Goal: Transaction & Acquisition: Purchase product/service

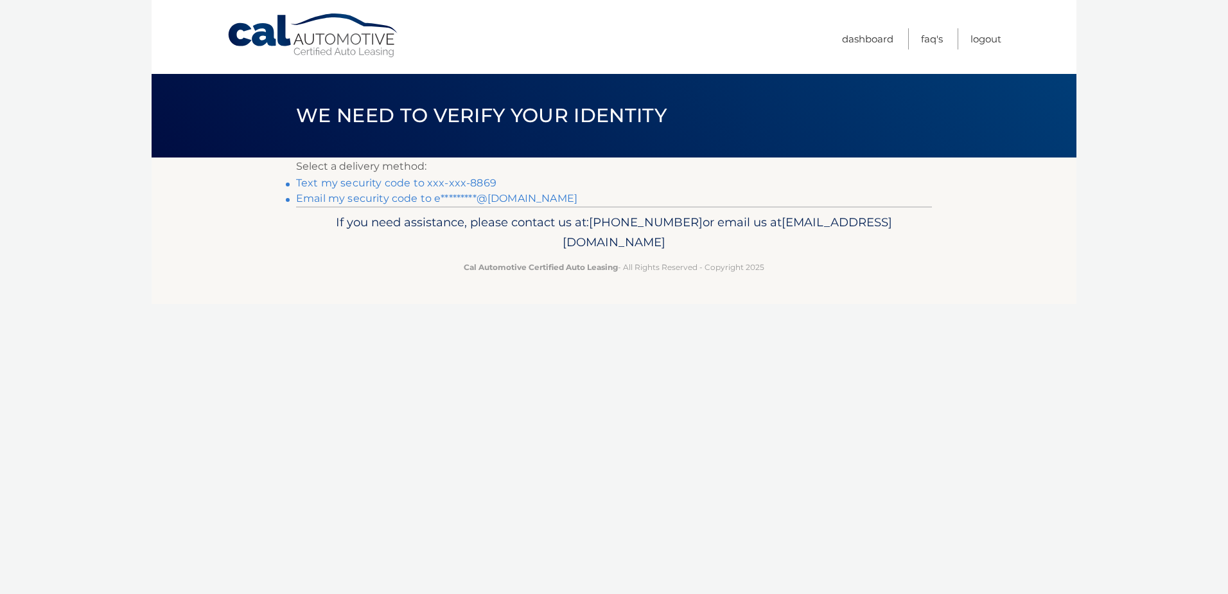
click at [339, 182] on link "Text my security code to xxx-xxx-8869" at bounding box center [396, 183] width 200 height 12
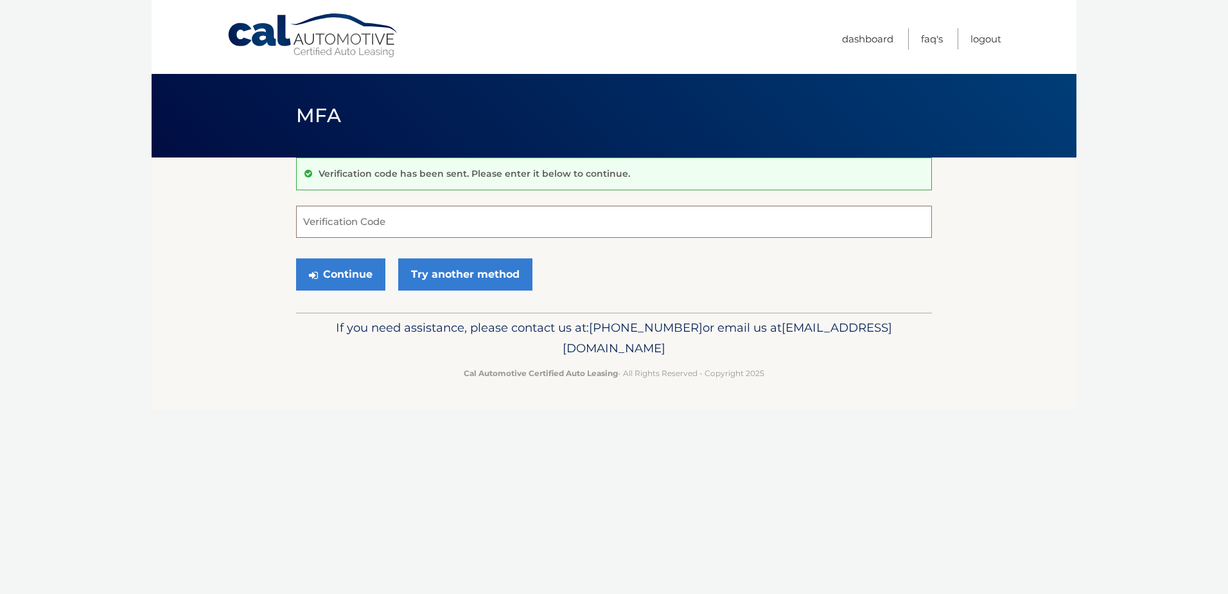
click at [436, 222] on input "Verification Code" at bounding box center [614, 222] width 636 height 32
type input "670727"
click at [349, 271] on button "Continue" at bounding box center [340, 274] width 89 height 32
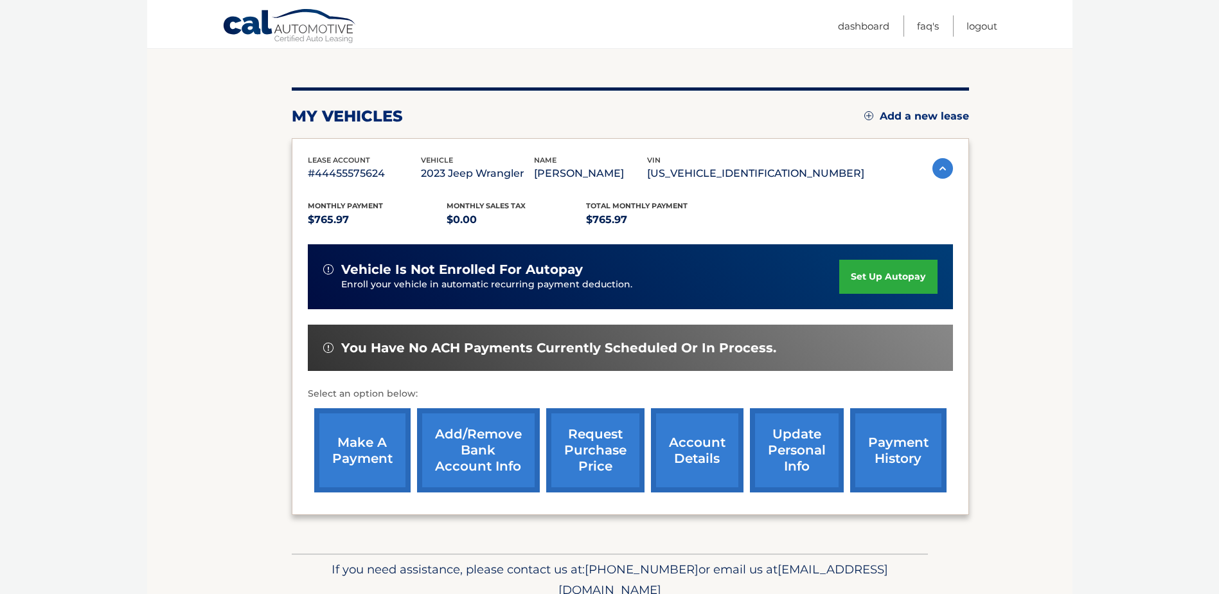
scroll to position [128, 0]
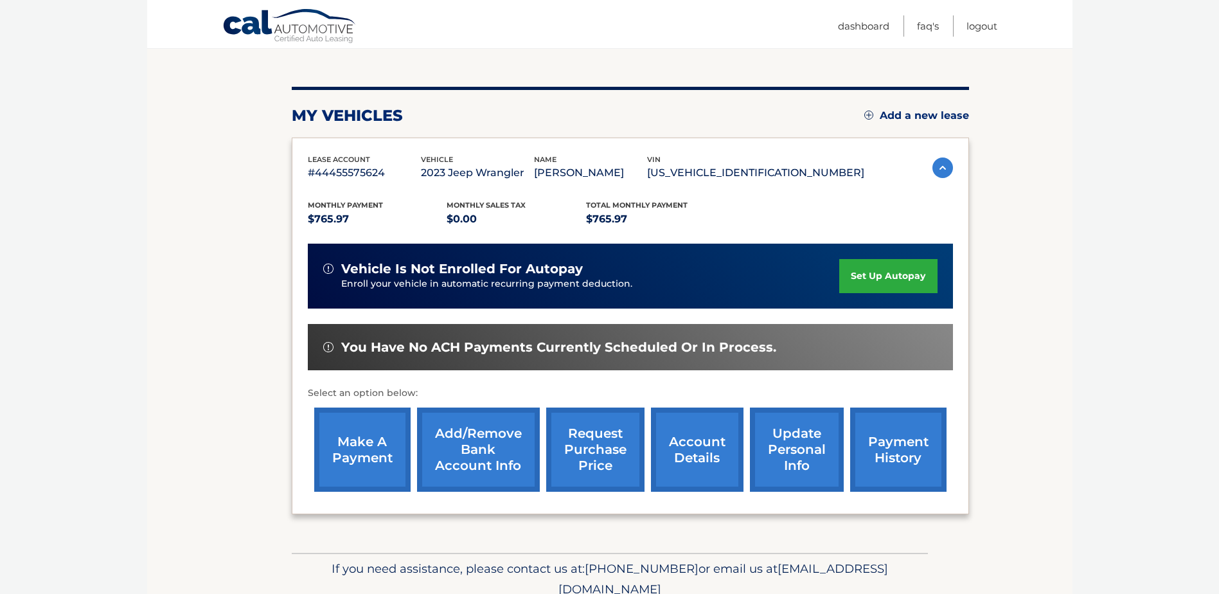
click at [356, 461] on link "make a payment" at bounding box center [362, 449] width 96 height 84
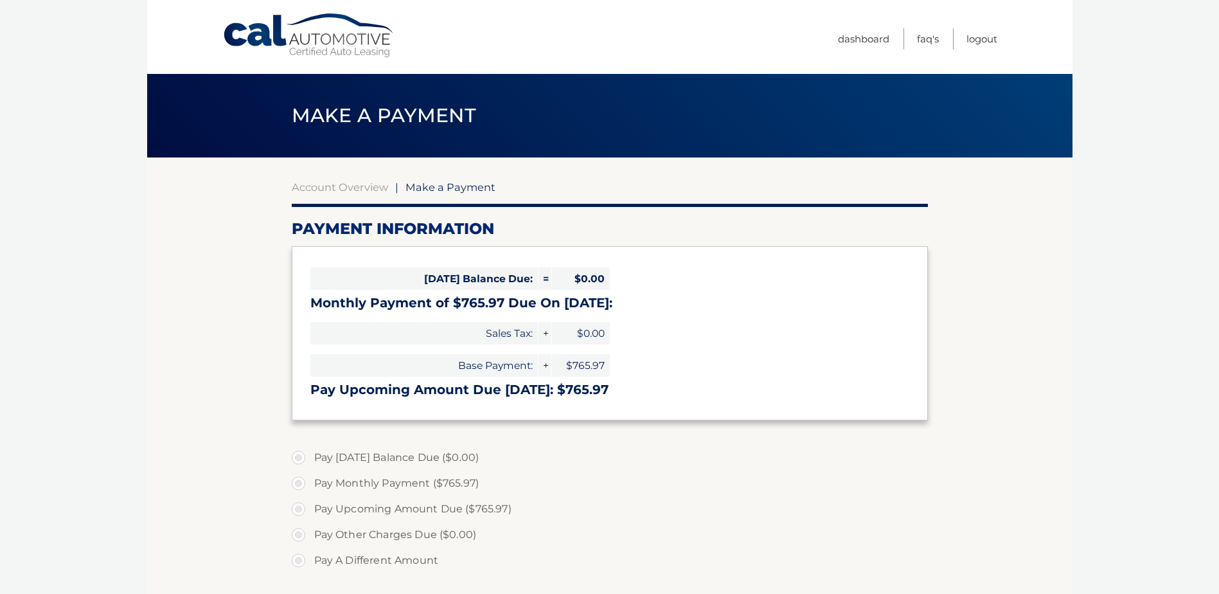
select select "NTkxMDc0OTQtMDljMS00MGVhLWFkNDktYWY0OTY3ZmNlOWY5"
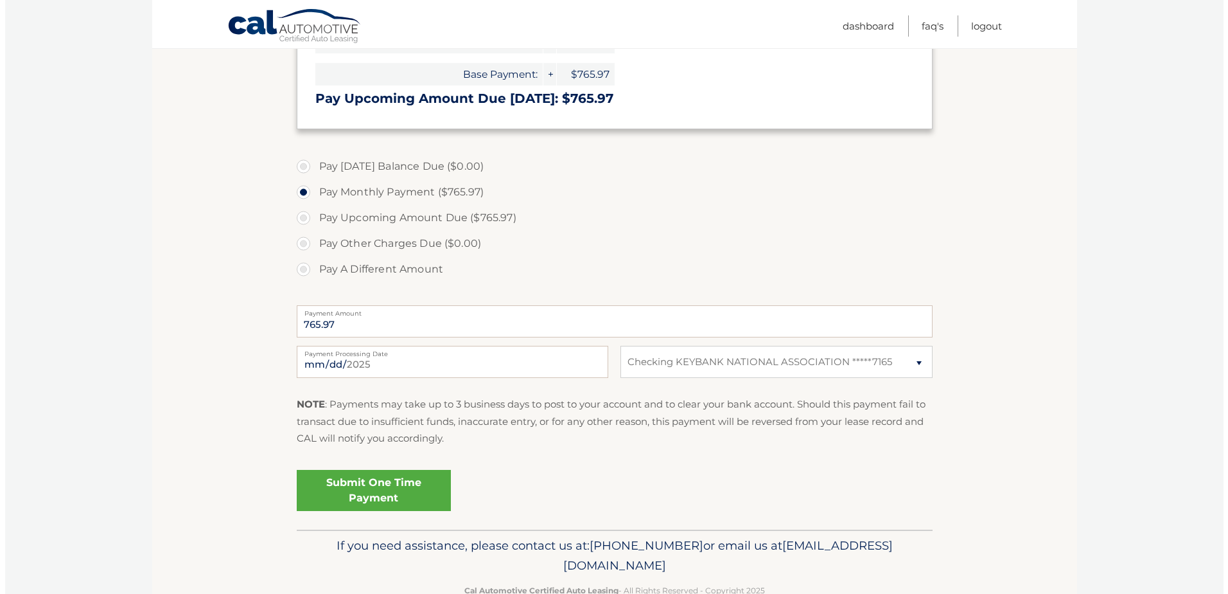
scroll to position [321, 0]
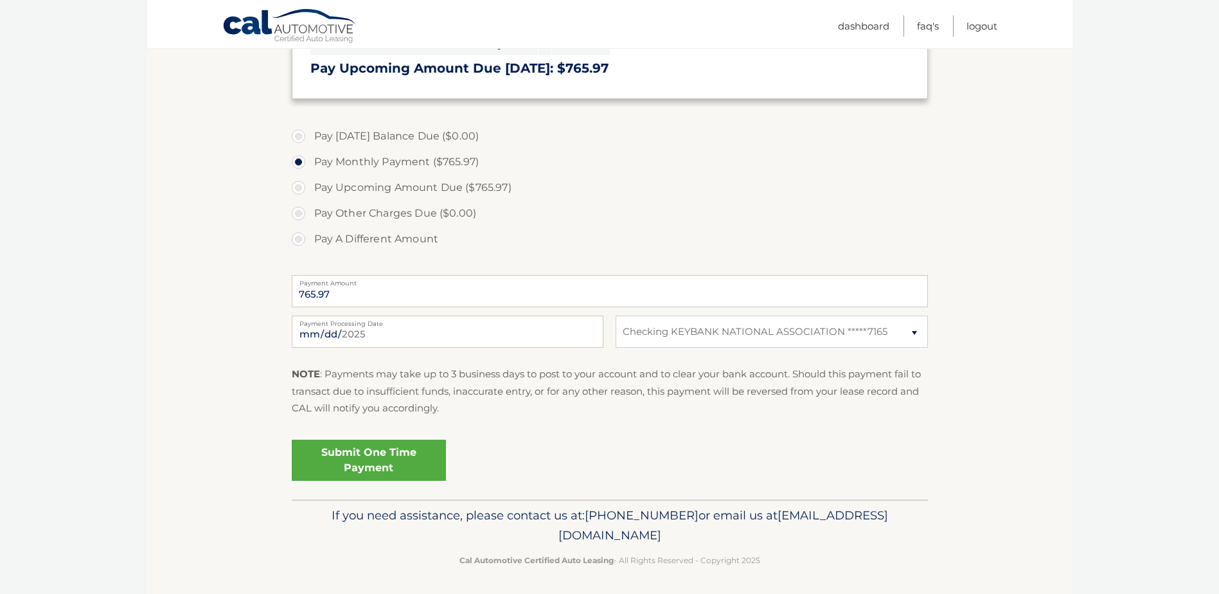
click at [376, 453] on link "Submit One Time Payment" at bounding box center [369, 459] width 154 height 41
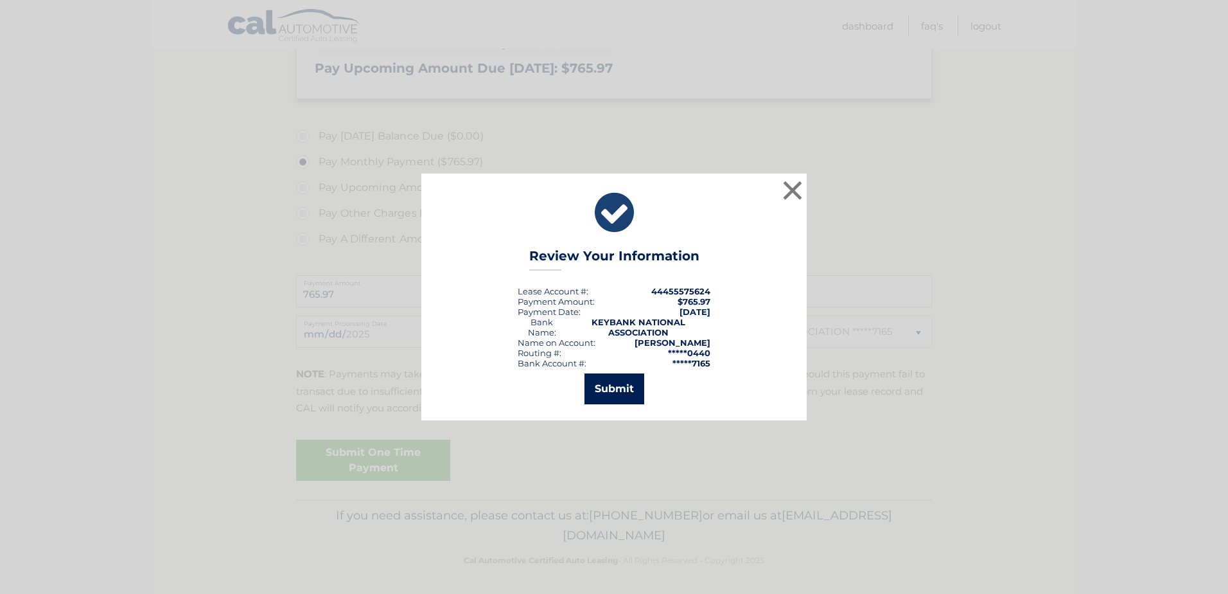
click at [612, 383] on button "Submit" at bounding box center [615, 388] width 60 height 31
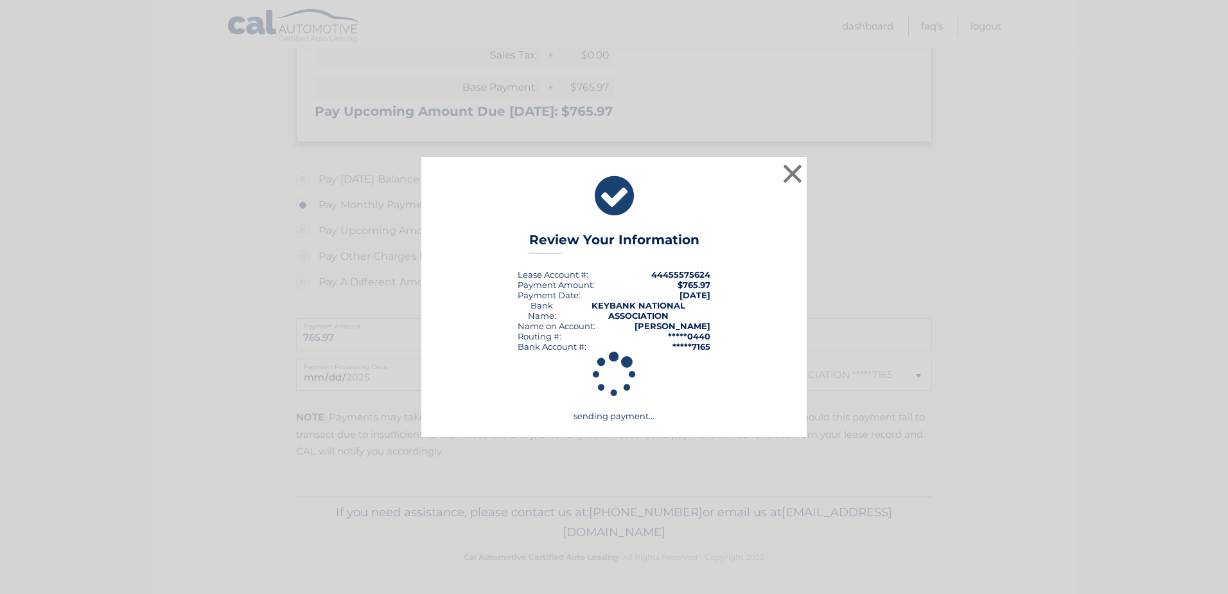
scroll to position [278, 0]
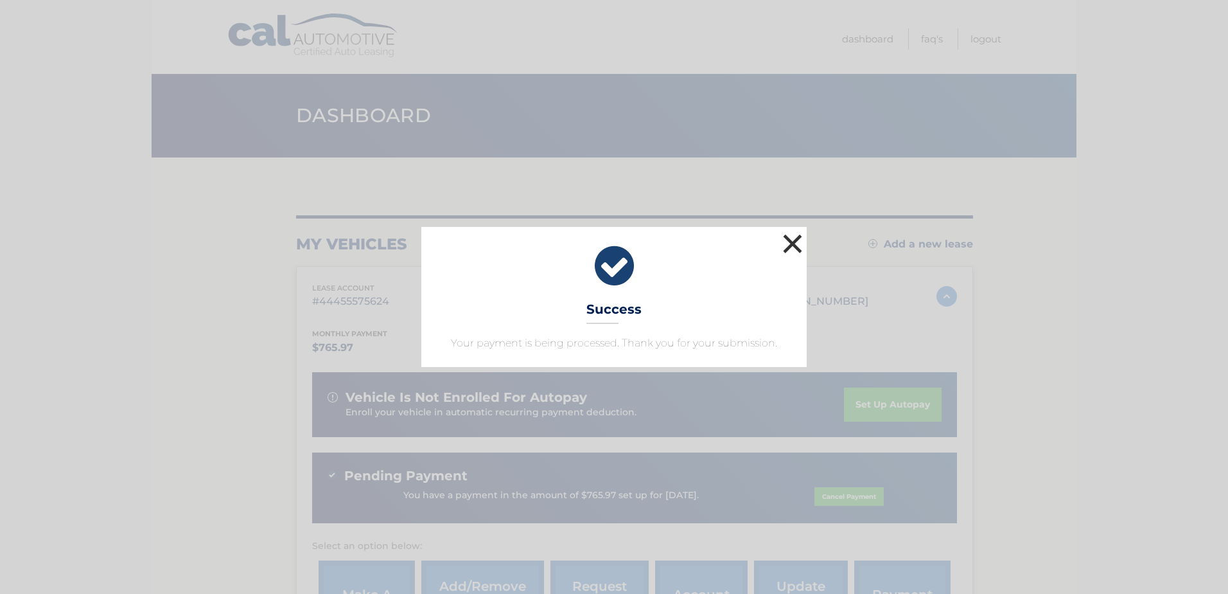
click at [789, 237] on button "×" at bounding box center [793, 244] width 26 height 26
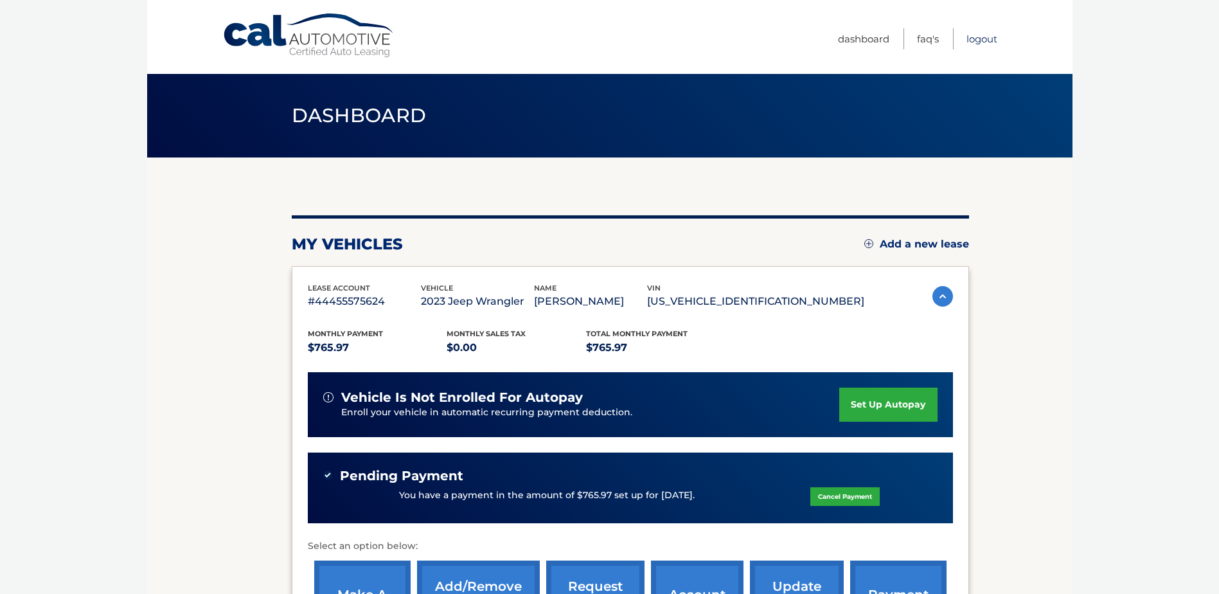
click at [975, 35] on link "Logout" at bounding box center [981, 38] width 31 height 21
